Goal: Task Accomplishment & Management: Manage account settings

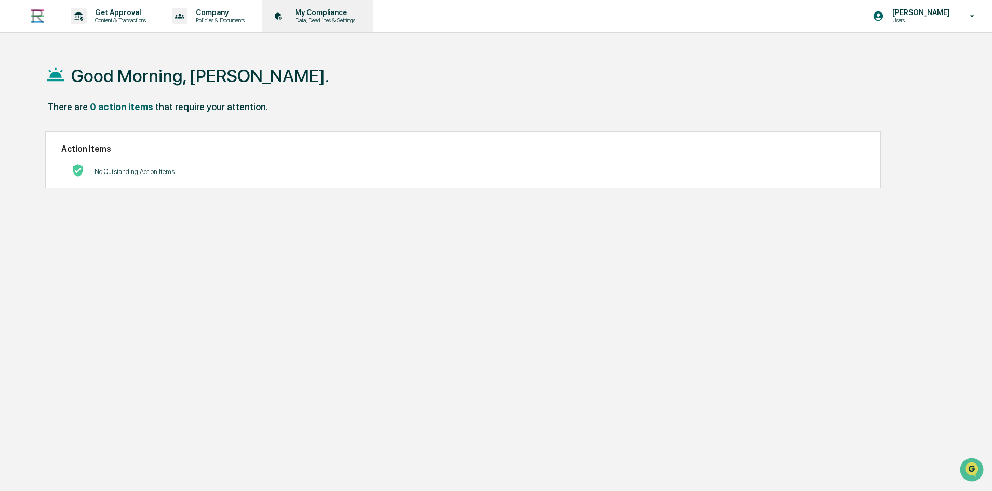
click at [310, 17] on p "Data, Deadlines & Settings" at bounding box center [324, 20] width 74 height 7
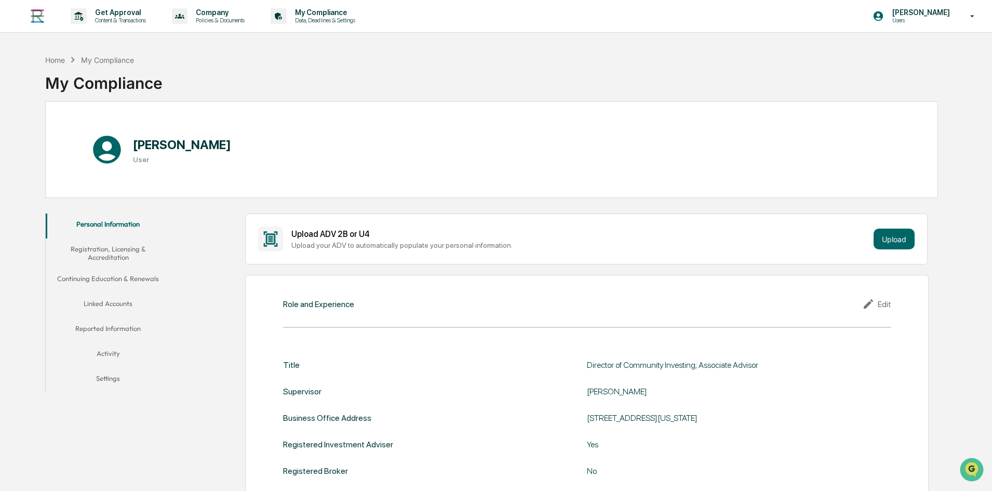
click at [102, 275] on button "Continuing Education & Renewals" at bounding box center [108, 280] width 125 height 25
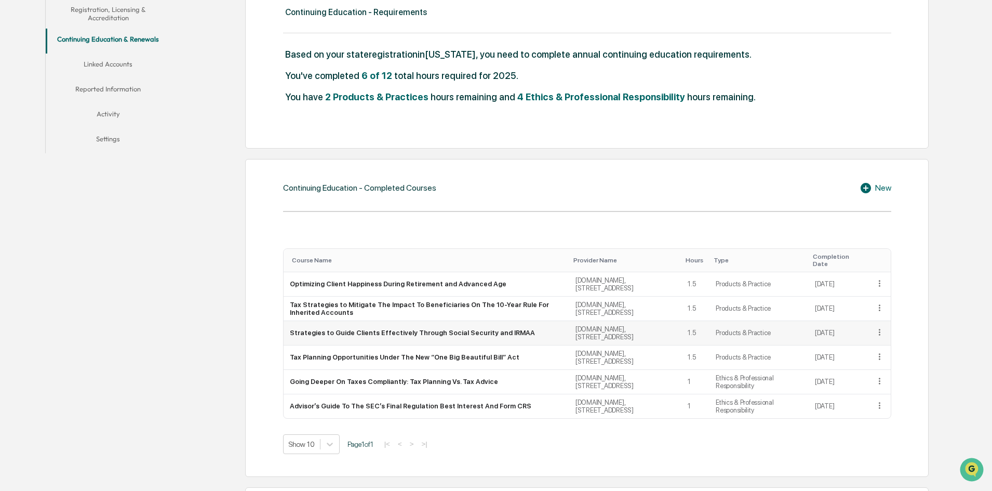
scroll to position [260, 0]
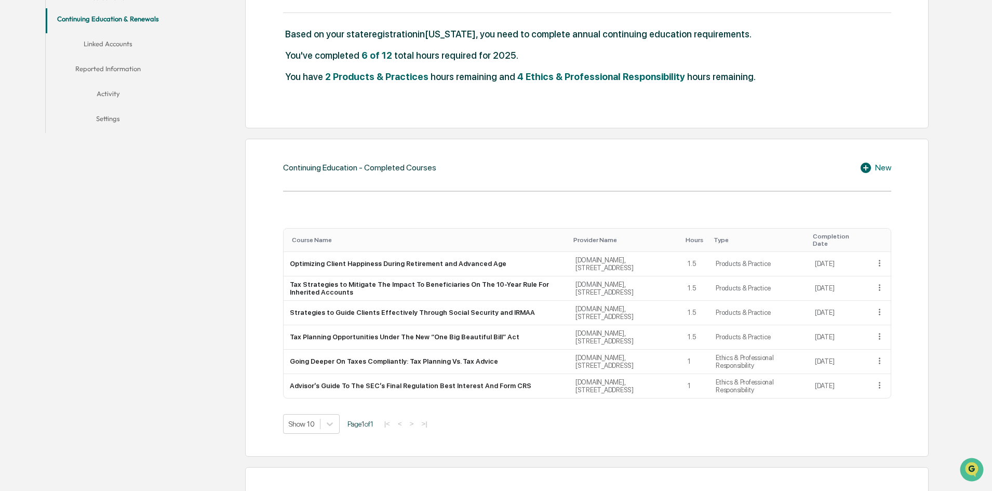
click at [865, 165] on icon at bounding box center [866, 168] width 10 height 10
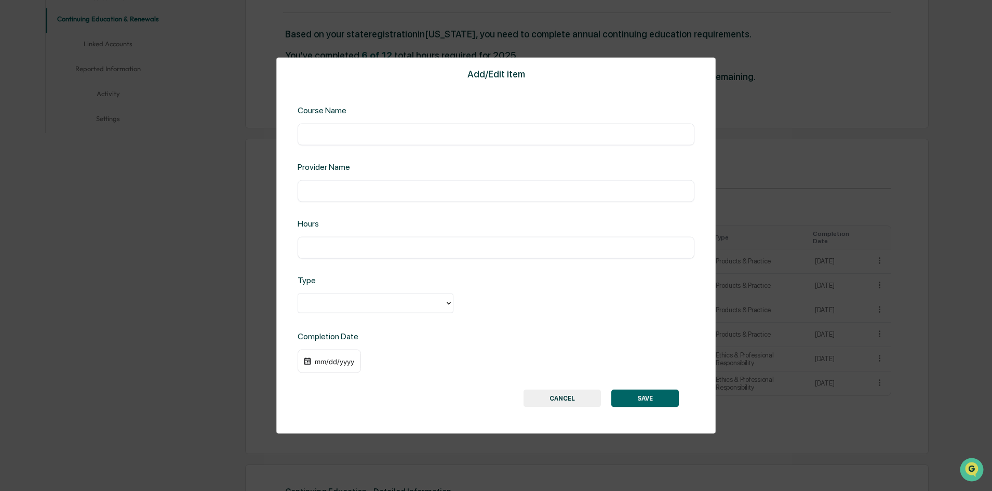
click at [408, 139] on input "text" at bounding box center [495, 134] width 381 height 10
paste input "**********"
type input "**********"
click at [390, 192] on input "text" at bounding box center [495, 190] width 381 height 10
type input "**********"
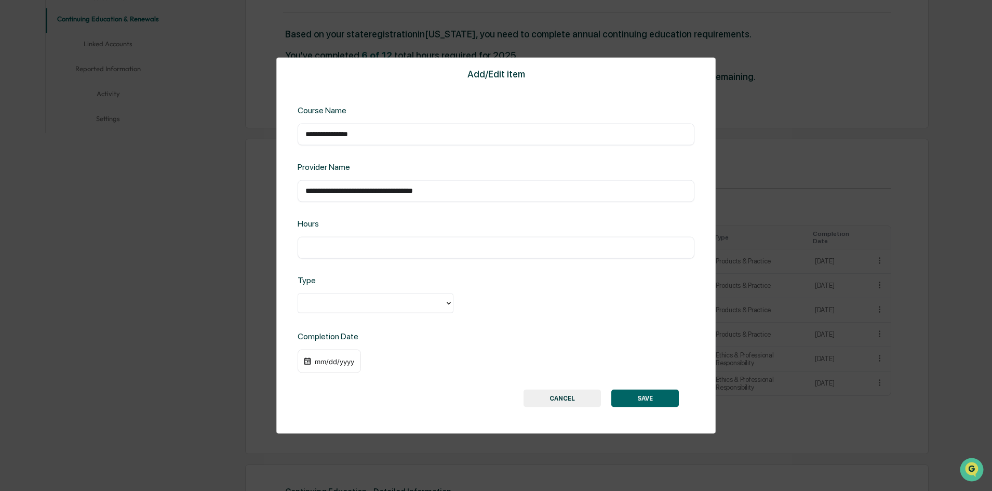
click at [343, 249] on input "text" at bounding box center [495, 247] width 381 height 10
type input "*"
click at [327, 304] on div at bounding box center [371, 303] width 136 height 12
click at [329, 330] on div "Ethics & Professional Responsibility" at bounding box center [376, 326] width 156 height 21
click at [331, 366] on div "mm/dd/yyyy" at bounding box center [329, 361] width 63 height 24
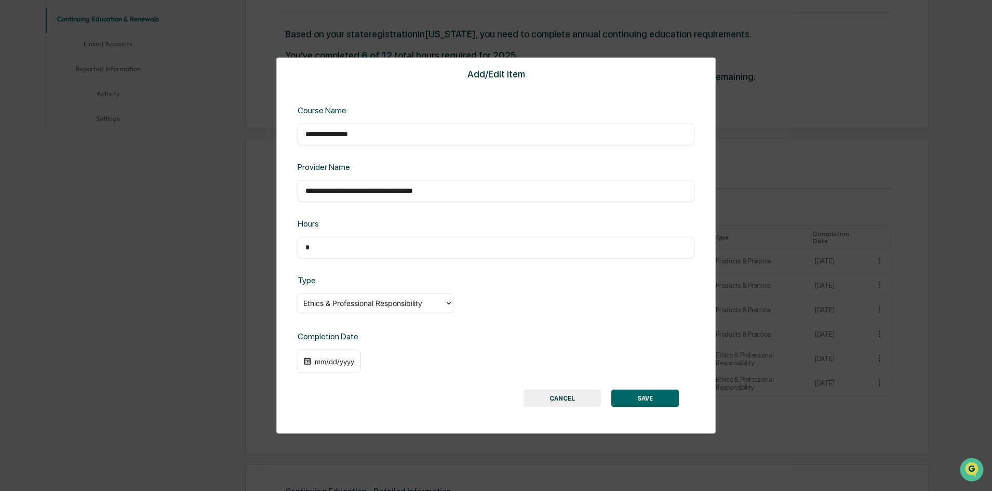
click at [324, 365] on div "mm/dd/yyyy" at bounding box center [335, 361] width 42 height 8
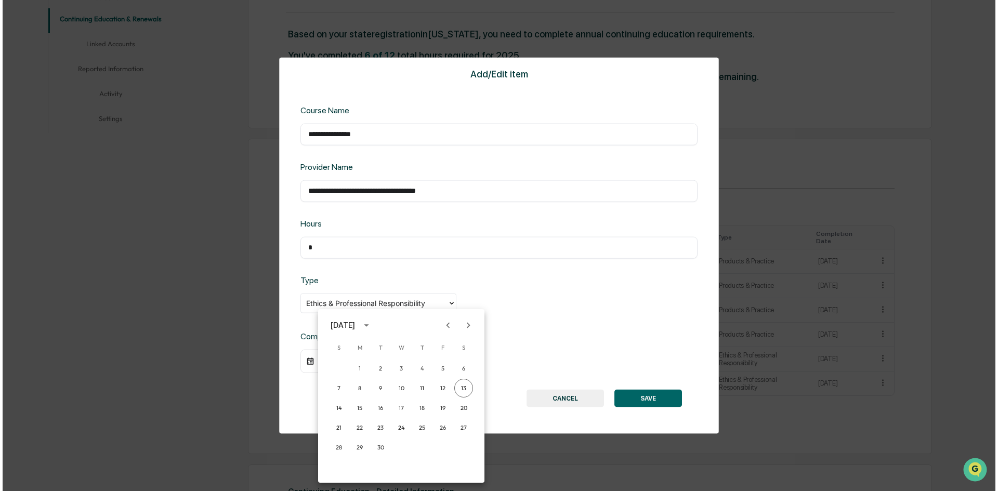
scroll to position [260, 0]
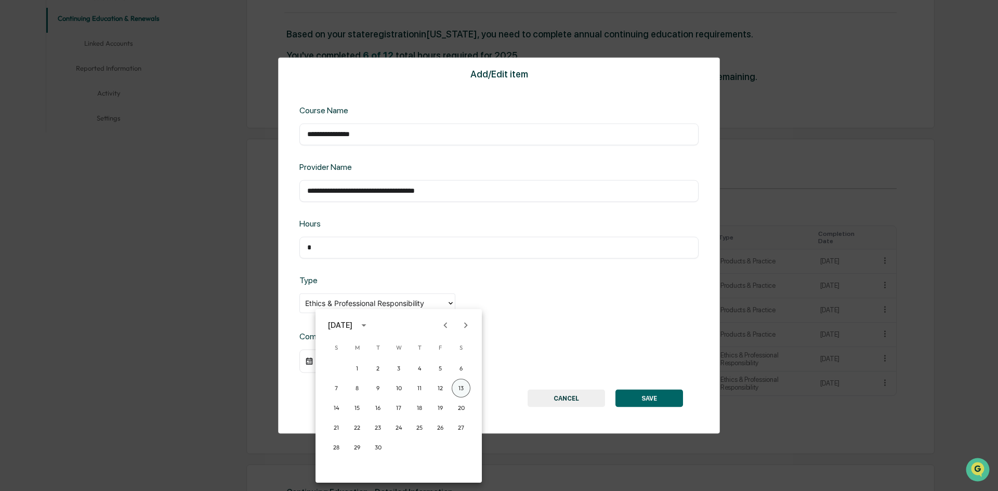
click at [466, 386] on button "13" at bounding box center [460, 388] width 19 height 19
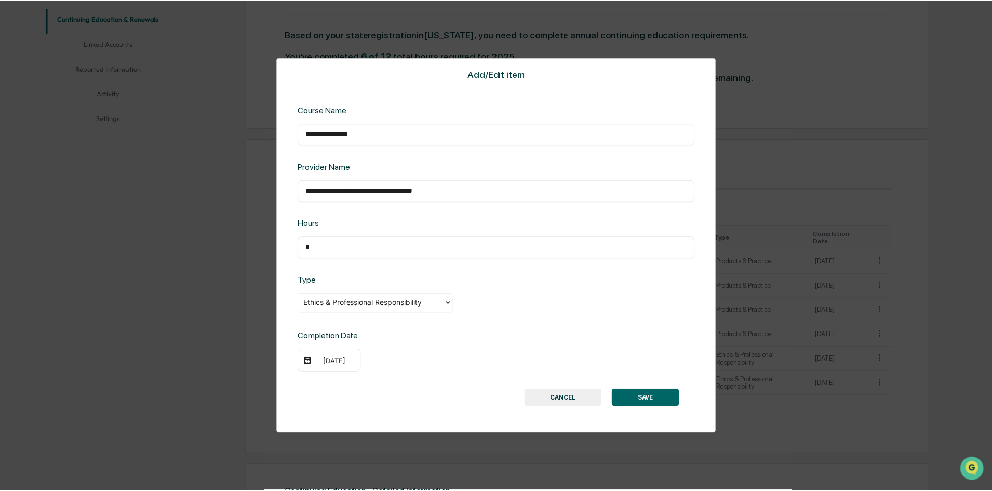
scroll to position [260, 0]
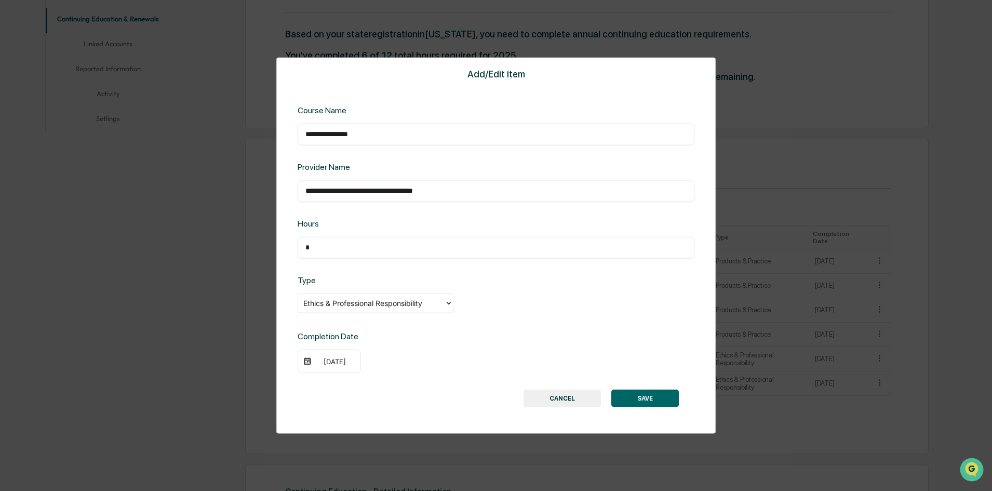
click at [651, 397] on button "SAVE" at bounding box center [645, 399] width 68 height 18
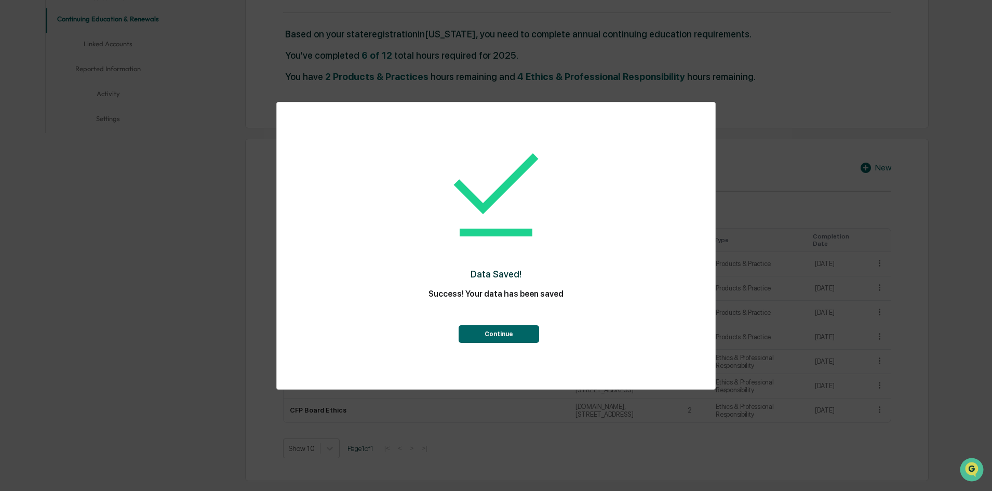
click at [504, 330] on button "Continue" at bounding box center [499, 334] width 81 height 18
